Goal: Complete application form

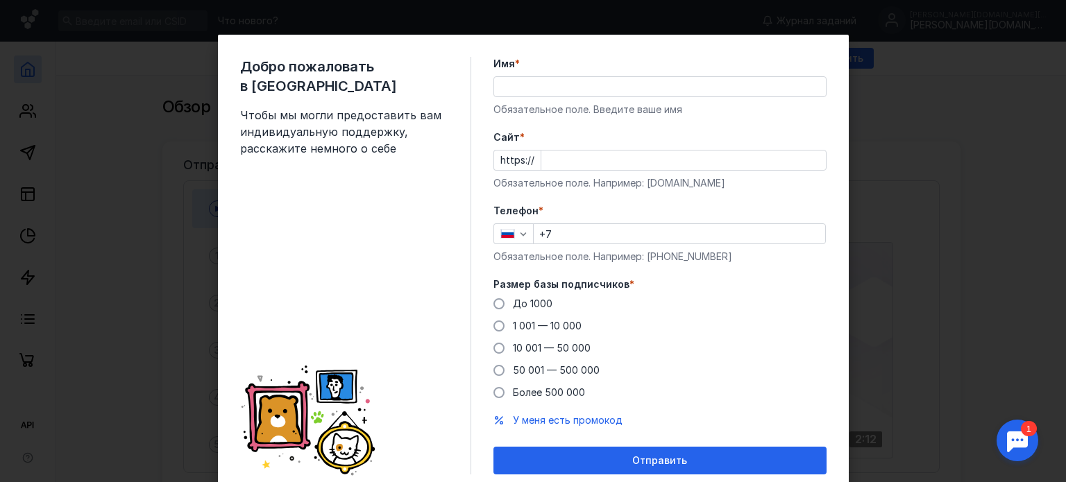
click at [553, 89] on input "Имя *" at bounding box center [660, 86] width 332 height 19
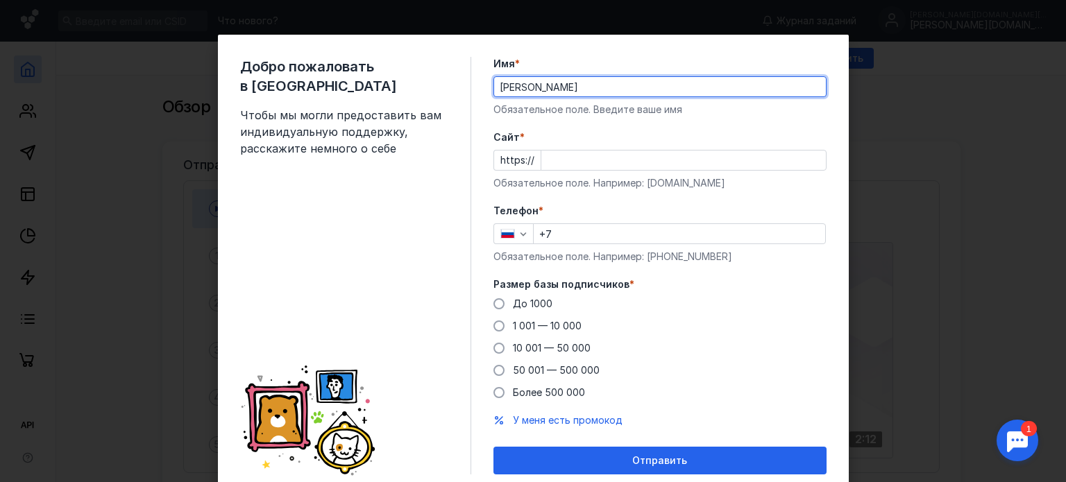
type input "[PERSON_NAME]"
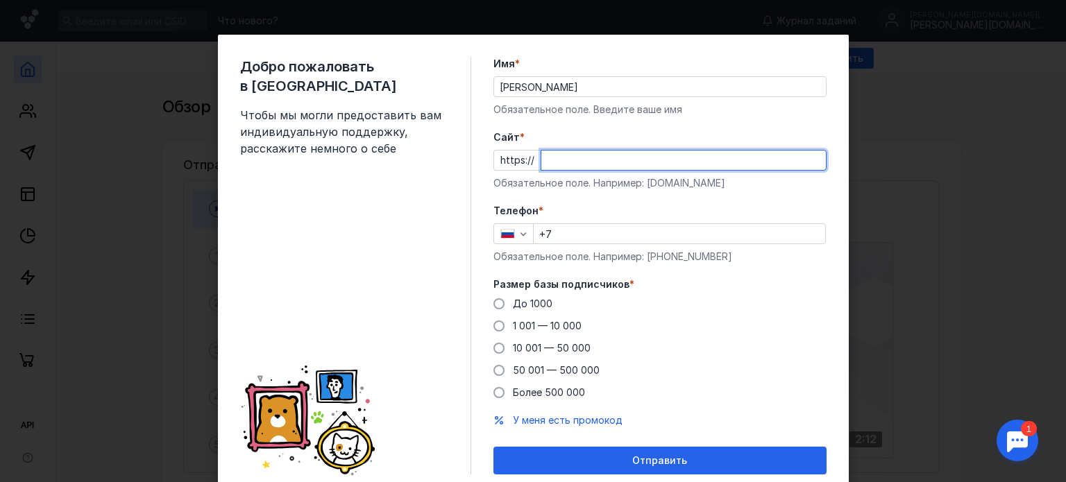
click at [550, 159] on input "Cайт *" at bounding box center [683, 160] width 285 height 19
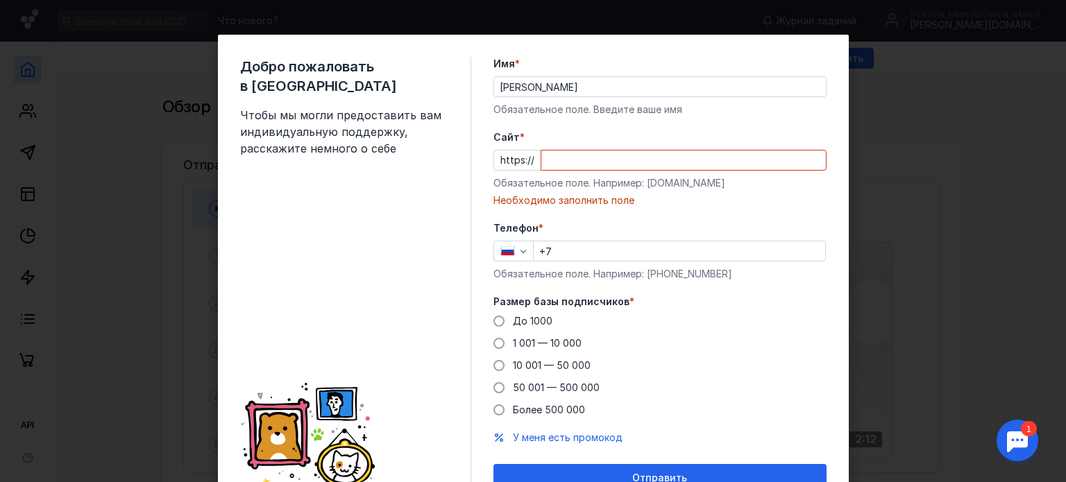
click at [553, 162] on input "Cайт *" at bounding box center [683, 160] width 285 height 19
paste input "[DOMAIN_NAME][URL]"
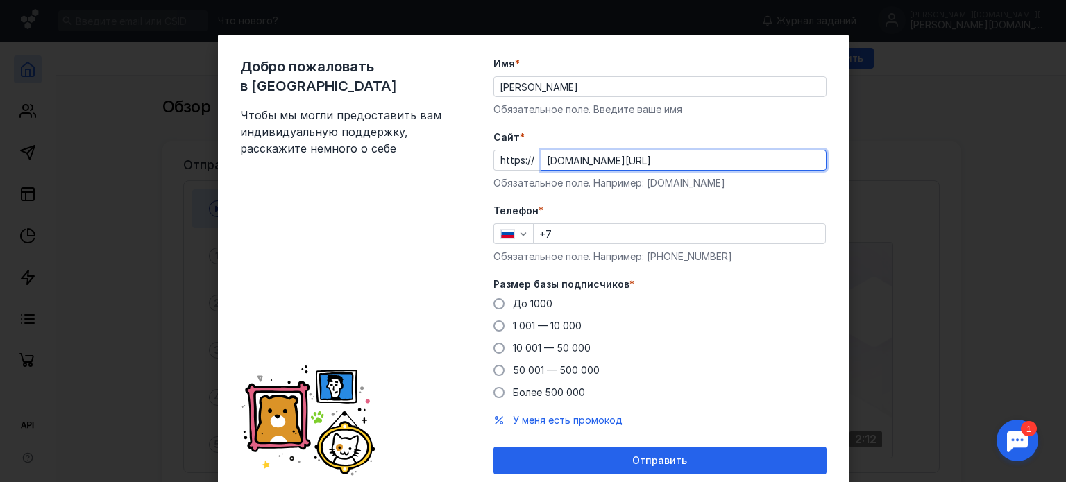
type input "[DOMAIN_NAME][URL]"
click at [549, 236] on input "+7" at bounding box center [679, 233] width 291 height 19
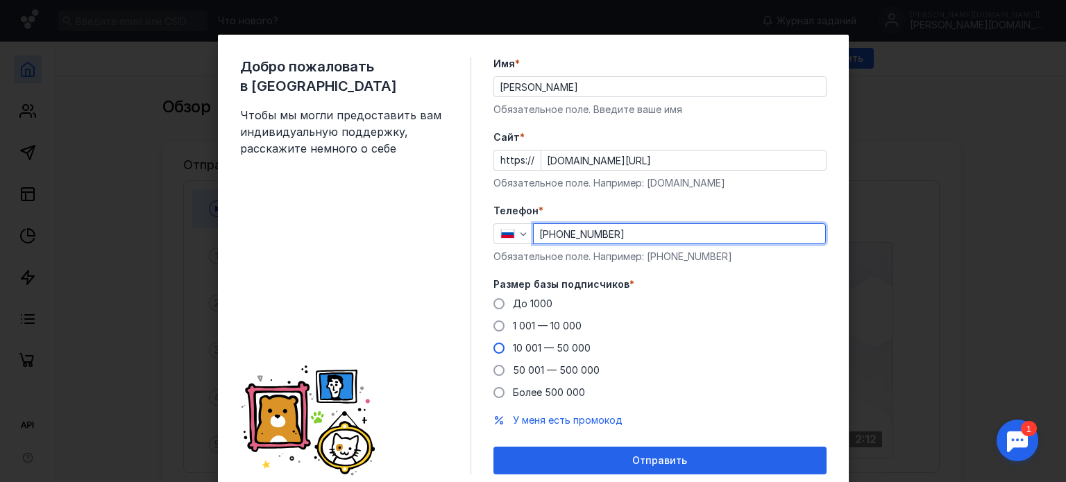
type input "[PHONE_NUMBER]"
click at [493, 343] on span at bounding box center [498, 348] width 11 height 11
click at [0, 0] on input "10 001 — 50 000" at bounding box center [0, 0] width 0 height 0
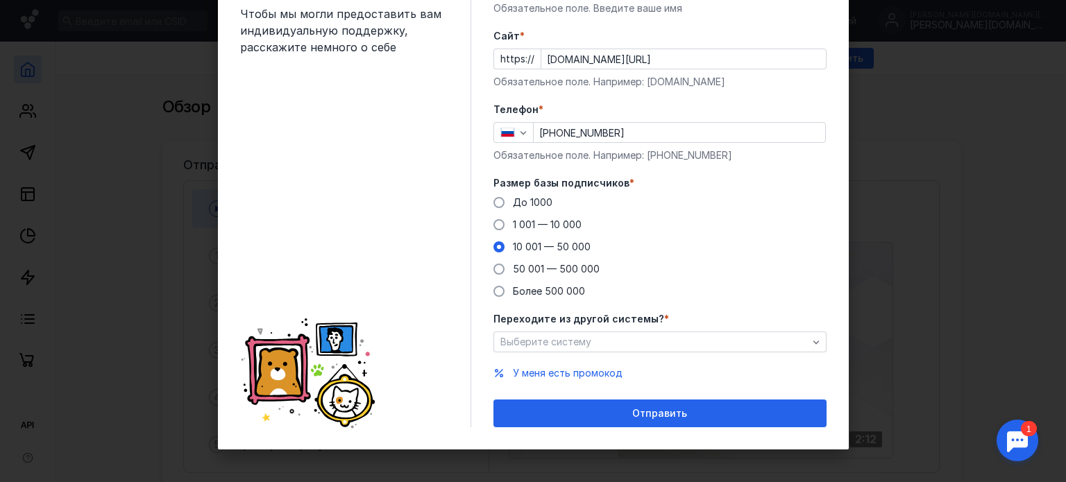
scroll to position [103, 0]
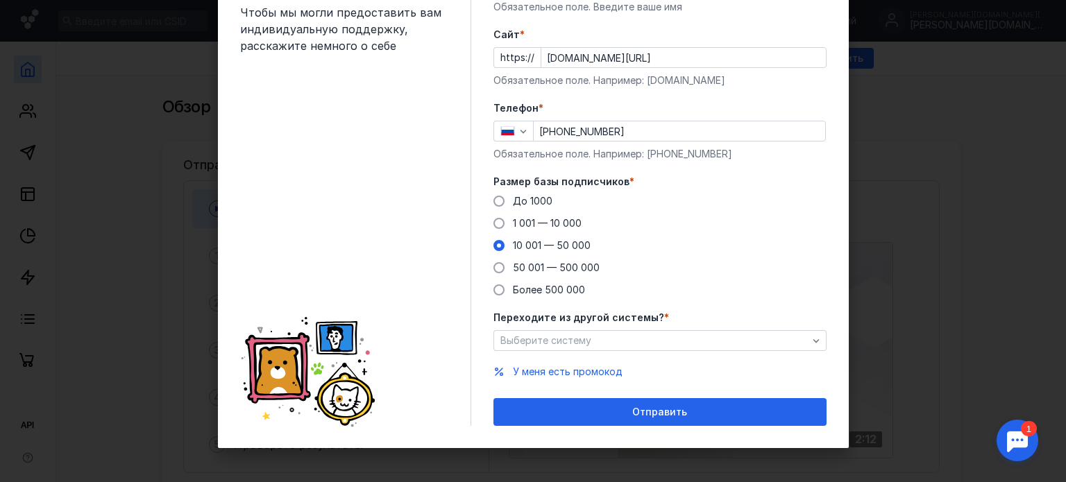
click at [643, 329] on div "Переходите из другой системы? * Выберите систему" at bounding box center [659, 331] width 333 height 40
click at [625, 337] on div "Выберите систему" at bounding box center [654, 341] width 314 height 12
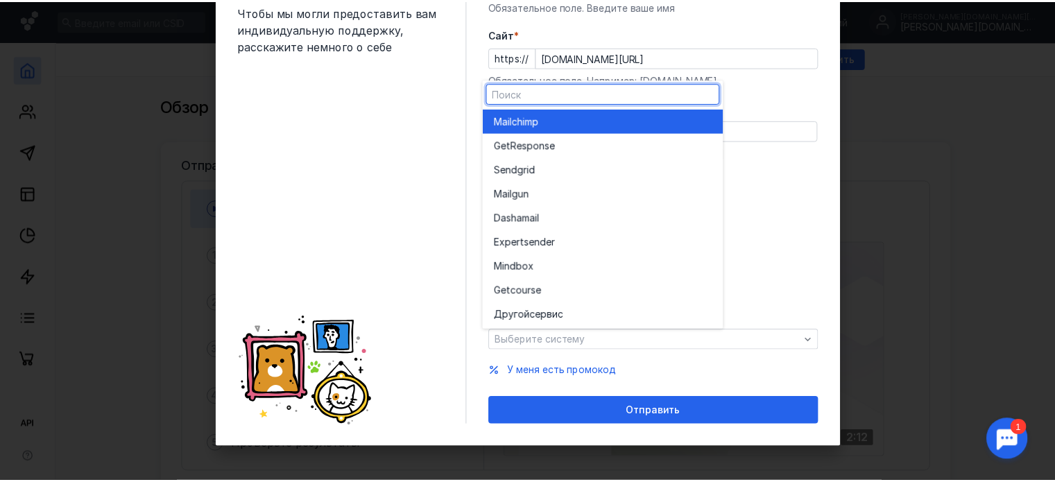
scroll to position [76, 0]
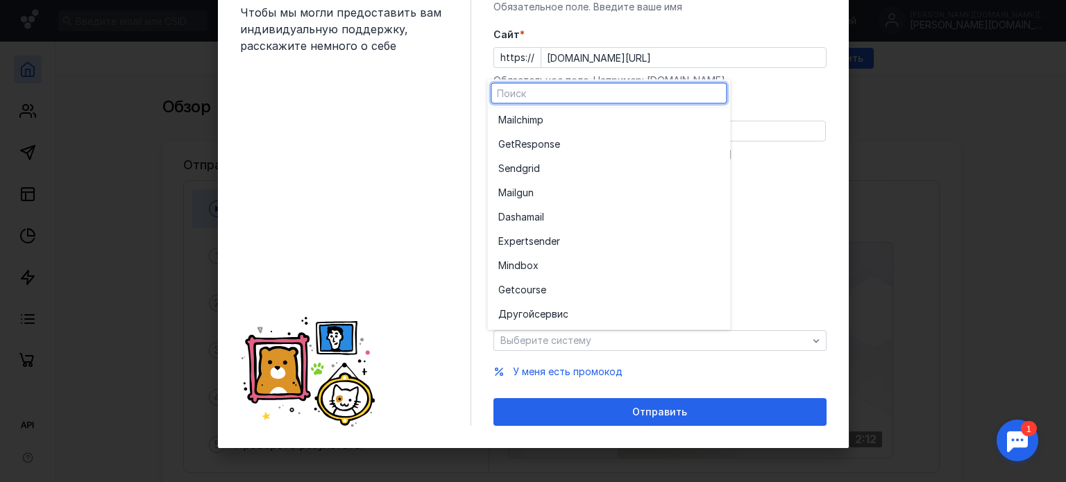
click at [763, 251] on div "До [DATE] 1 001 — 10 000 10 001 — 50 000 50 001 — 500 000 Более 500 000" at bounding box center [659, 245] width 333 height 103
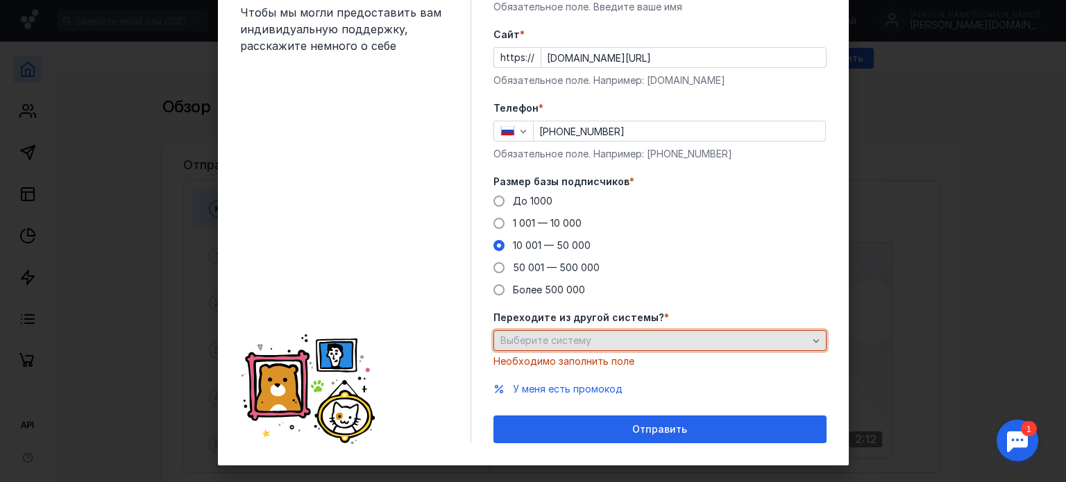
click at [733, 337] on div "Выберите систему" at bounding box center [654, 341] width 314 height 12
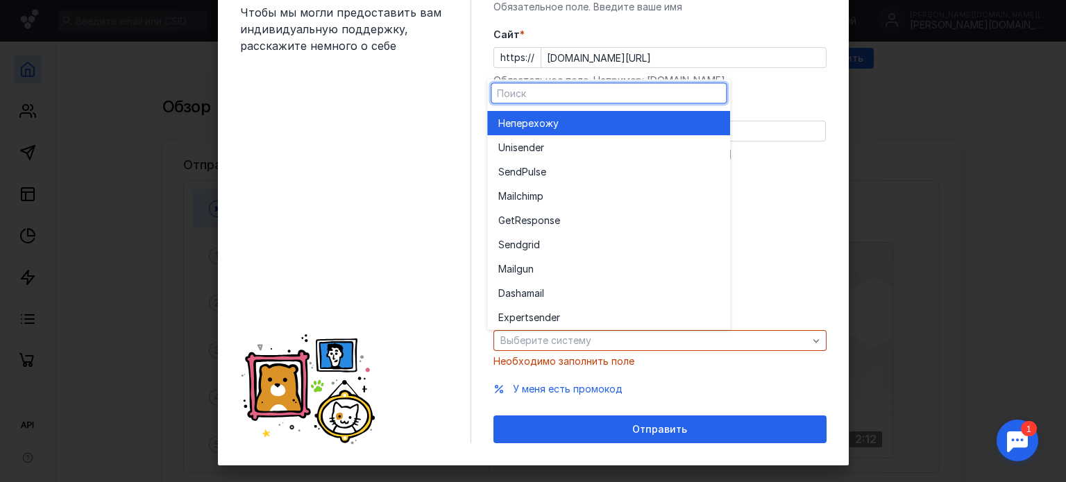
click at [532, 122] on span "перехожу" at bounding box center [535, 124] width 48 height 14
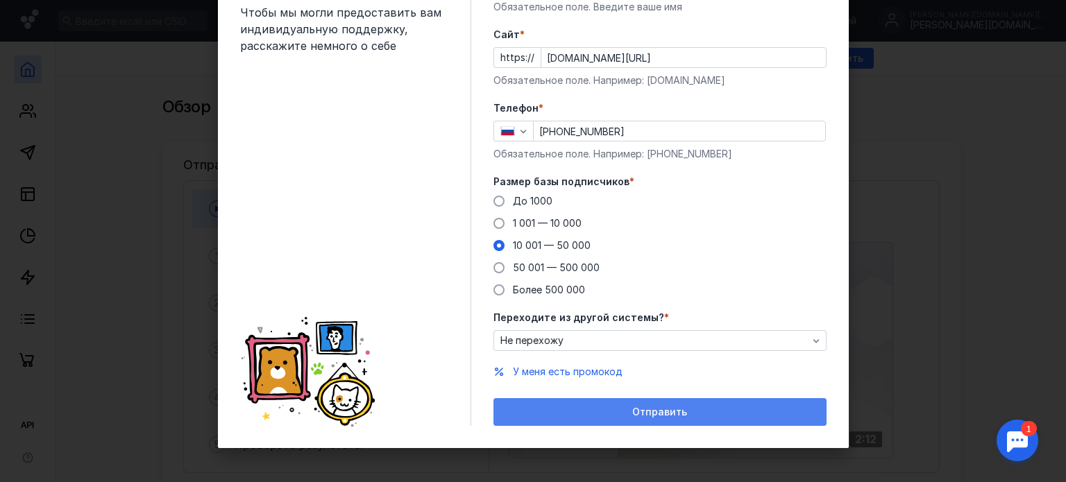
click at [613, 416] on div "Отправить" at bounding box center [659, 413] width 319 height 12
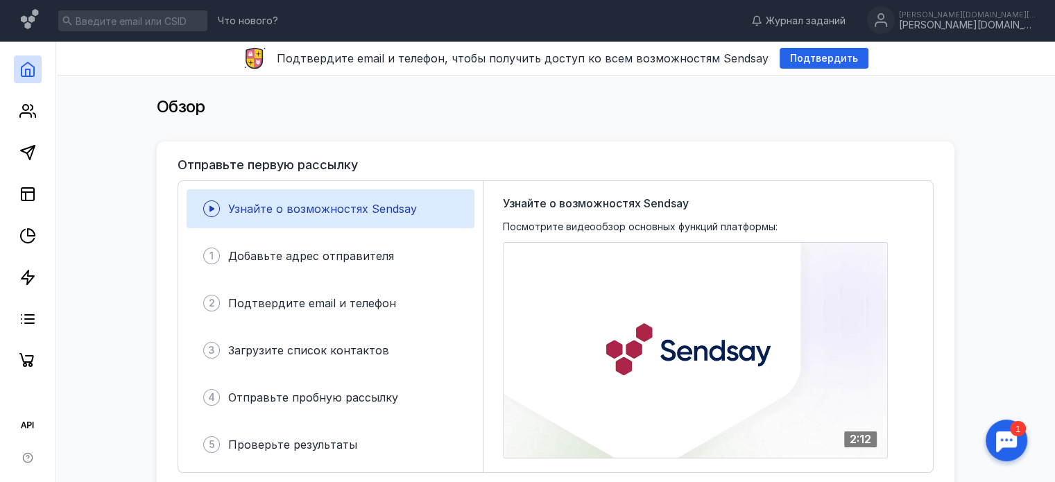
click at [298, 215] on span "Узнайте о возможностях Sendsay" at bounding box center [322, 209] width 189 height 14
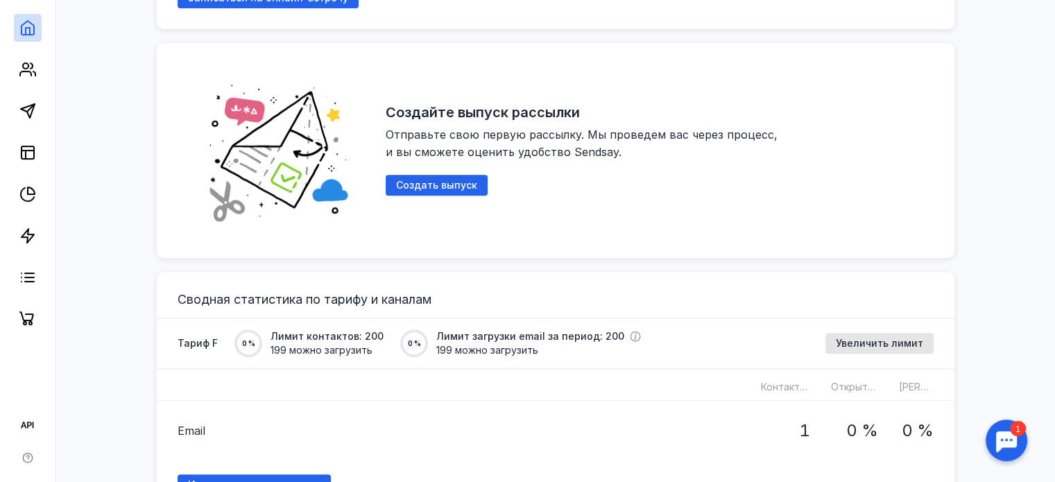
scroll to position [763, 0]
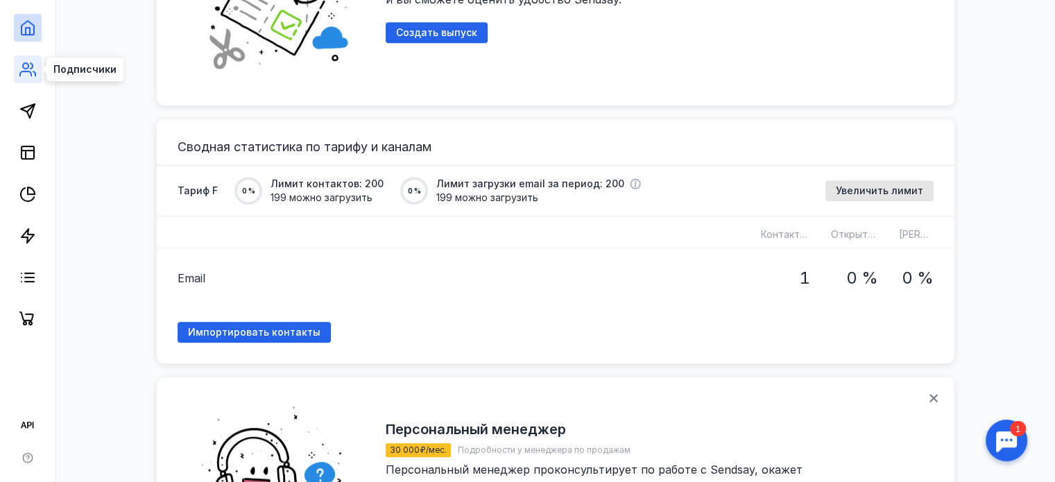
click at [34, 61] on icon at bounding box center [27, 69] width 17 height 17
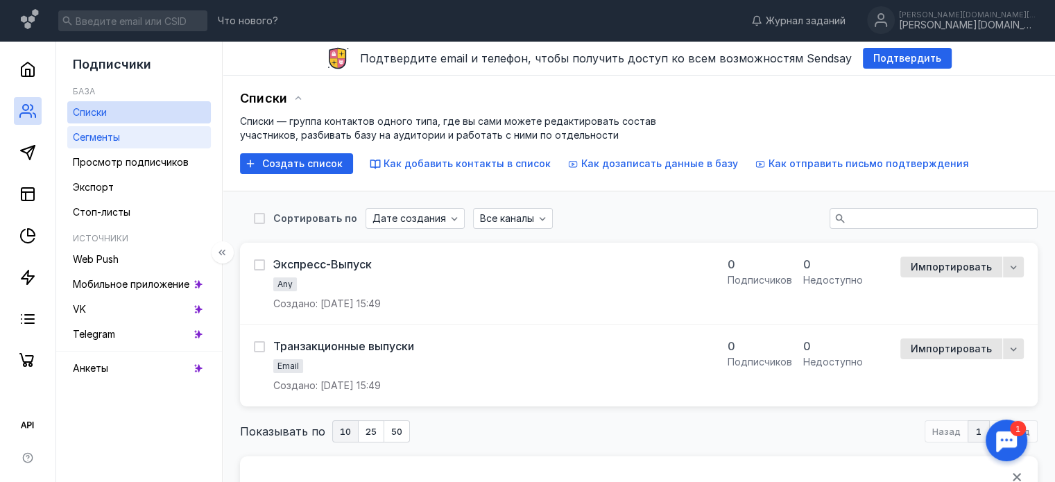
click at [103, 139] on span "Сегменты" at bounding box center [96, 137] width 47 height 12
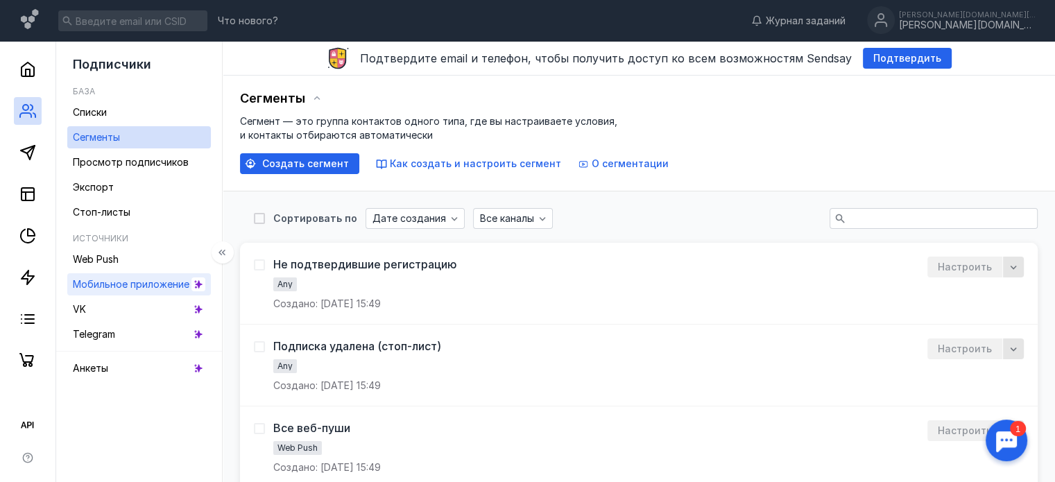
click at [142, 284] on span "Мобильное приложение" at bounding box center [131, 284] width 117 height 12
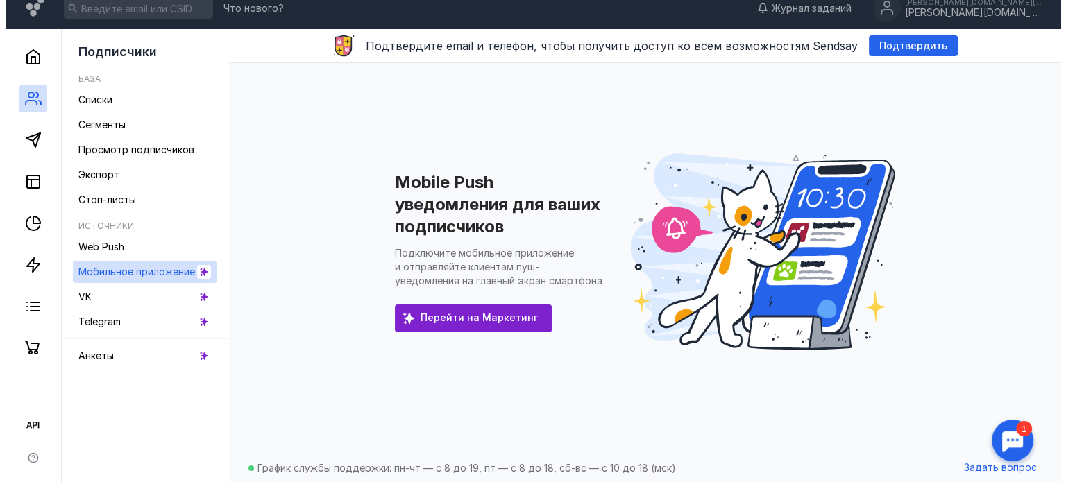
scroll to position [19, 0]
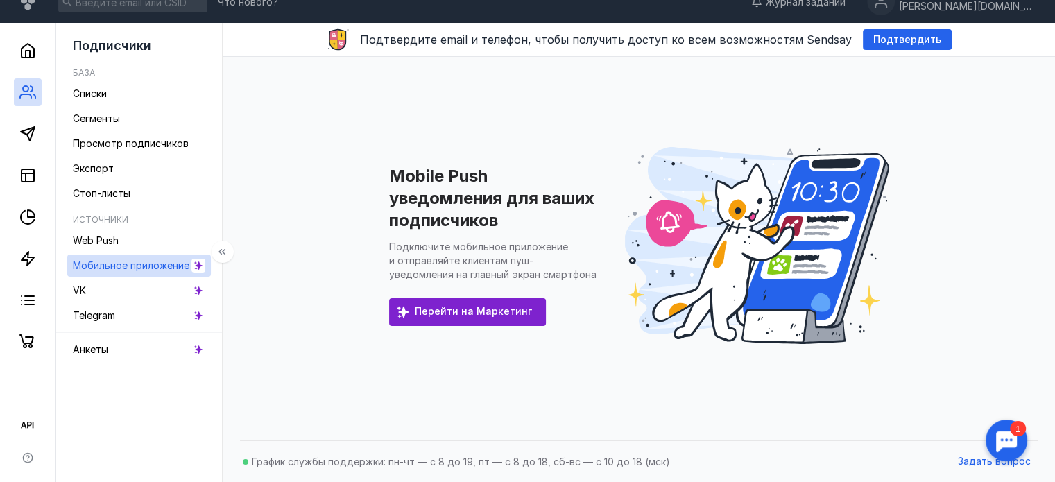
click at [44, 140] on div at bounding box center [28, 189] width 56 height 333
click at [28, 135] on icon at bounding box center [27, 134] width 17 height 17
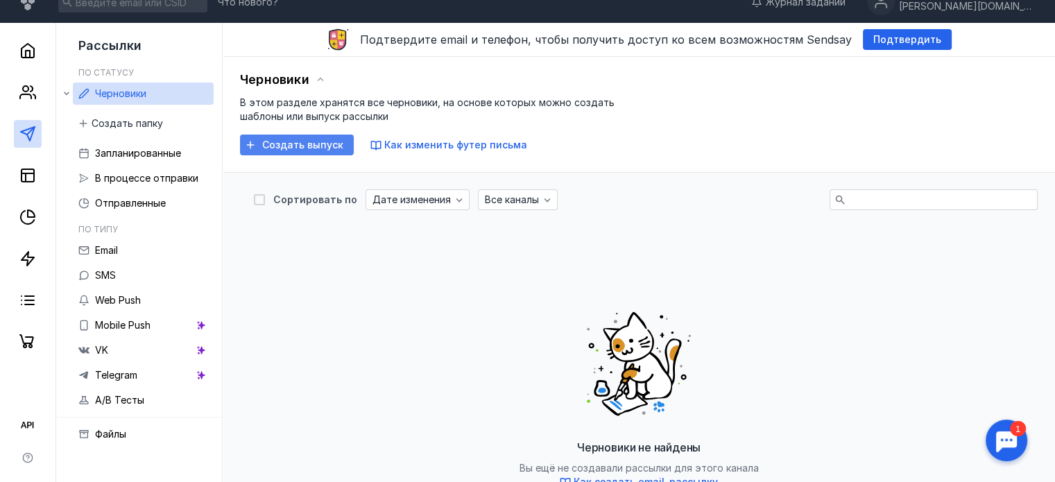
click at [267, 144] on span "Создать выпуск" at bounding box center [302, 145] width 81 height 12
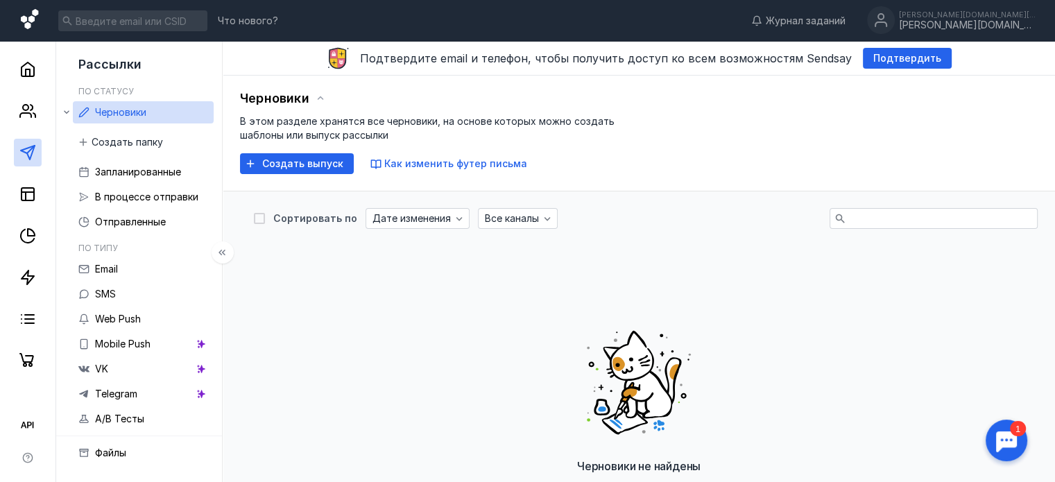
click at [33, 16] on icon at bounding box center [31, 21] width 20 height 24
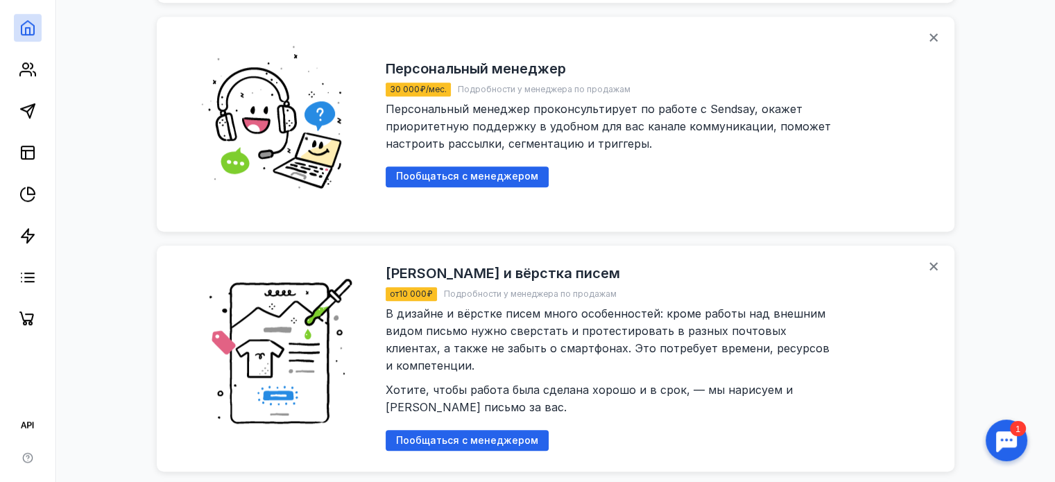
scroll to position [1180, 0]
